Goal: Go to known website: Access a specific website the user already knows

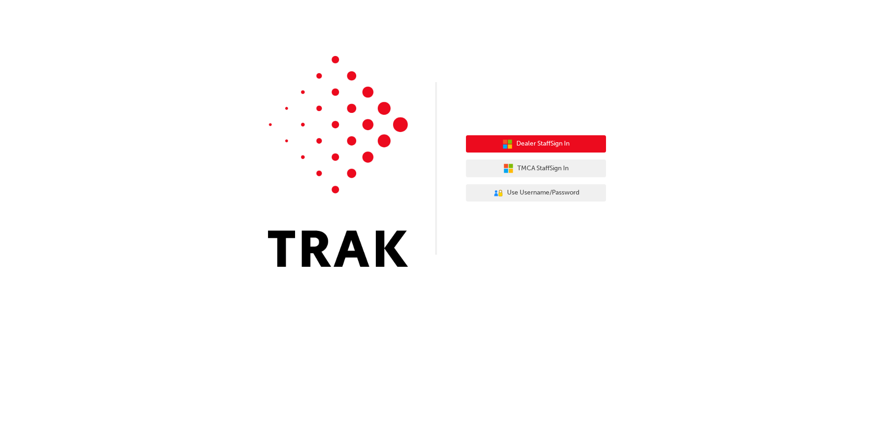
click at [553, 149] on span "Dealer Staff Sign In" at bounding box center [542, 144] width 53 height 11
